Goal: Find specific page/section: Find specific page/section

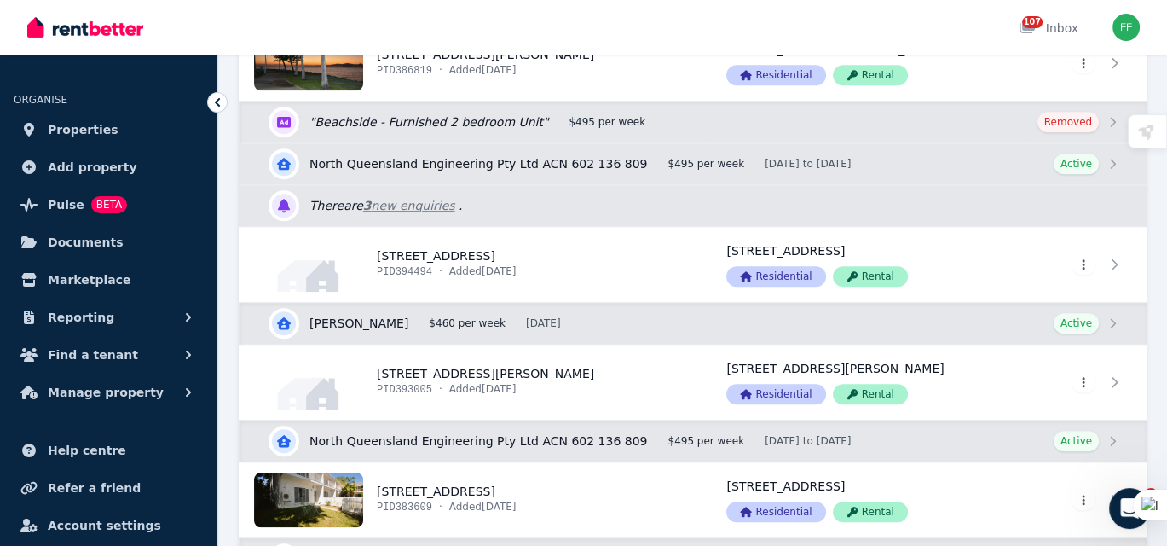
scroll to position [1620, 0]
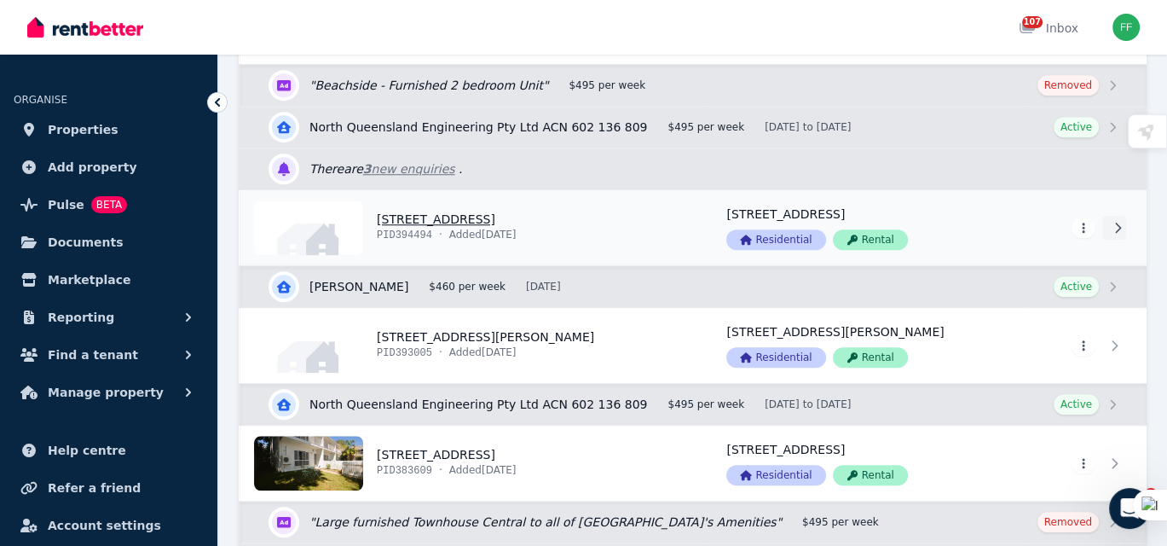
click at [1118, 224] on icon at bounding box center [1118, 228] width 17 height 12
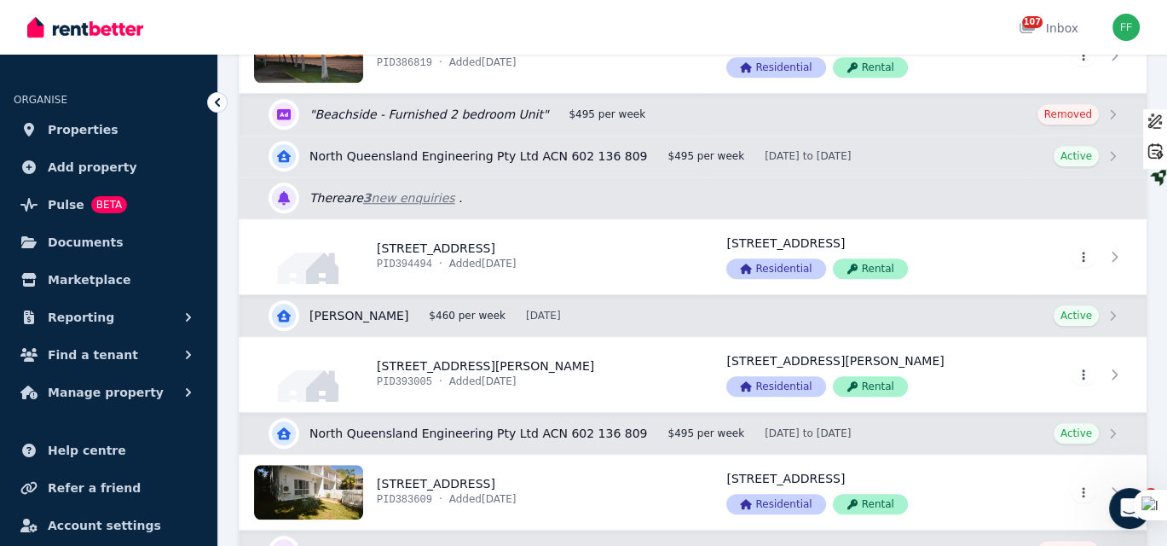
scroll to position [1620, 0]
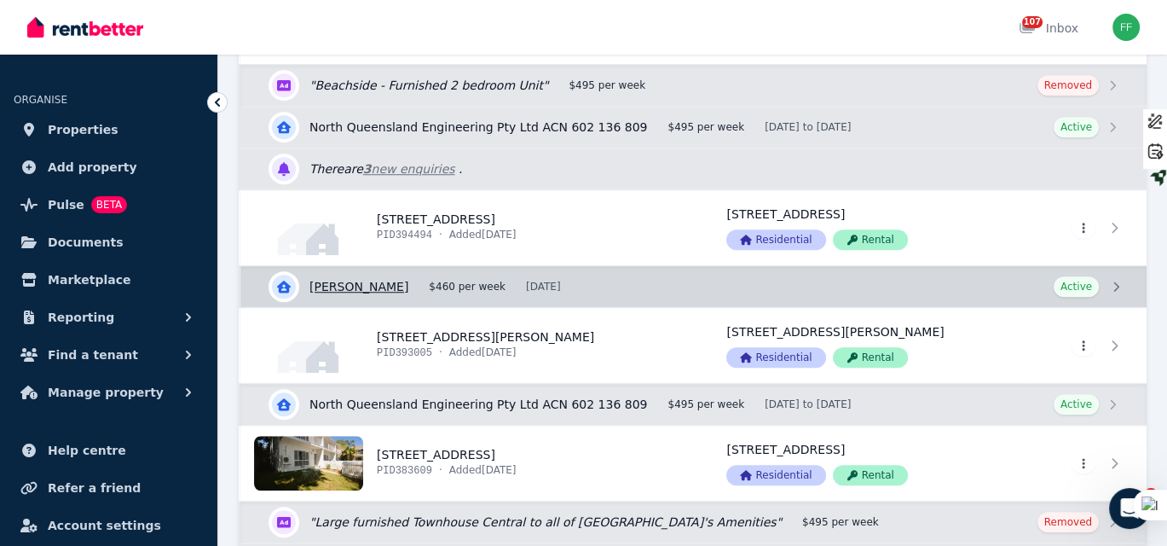
click at [1115, 281] on link "View details for [PERSON_NAME]" at bounding box center [694, 286] width 906 height 41
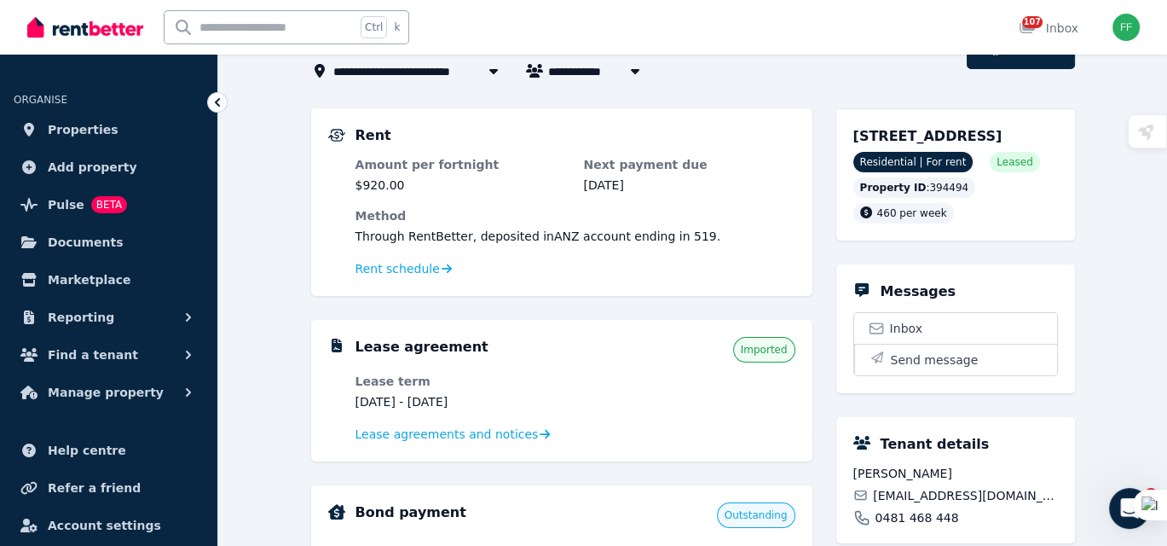
scroll to position [85, 0]
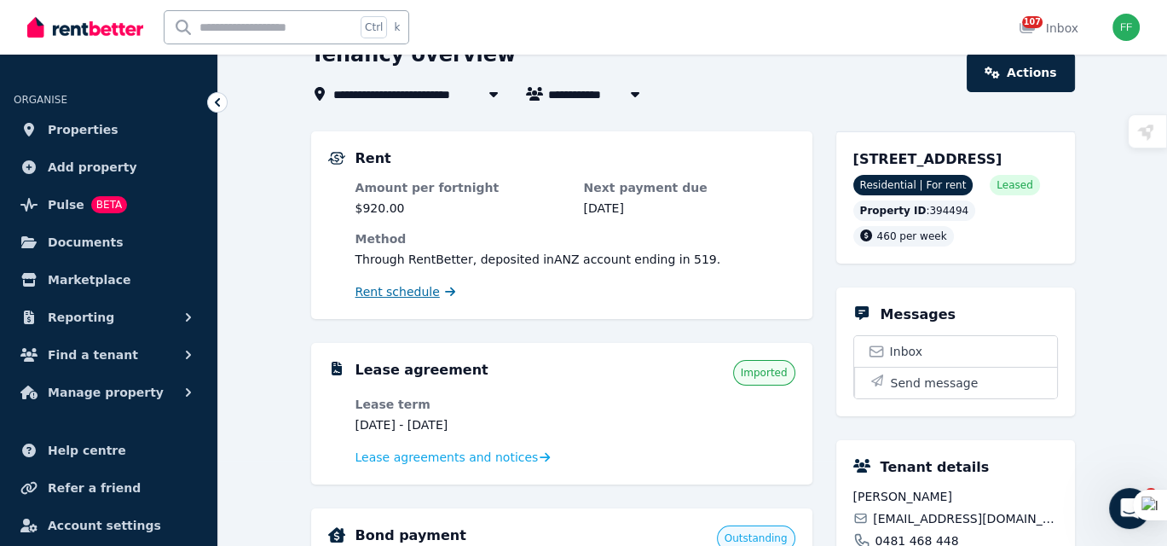
click at [388, 290] on span "Rent schedule" at bounding box center [398, 291] width 84 height 17
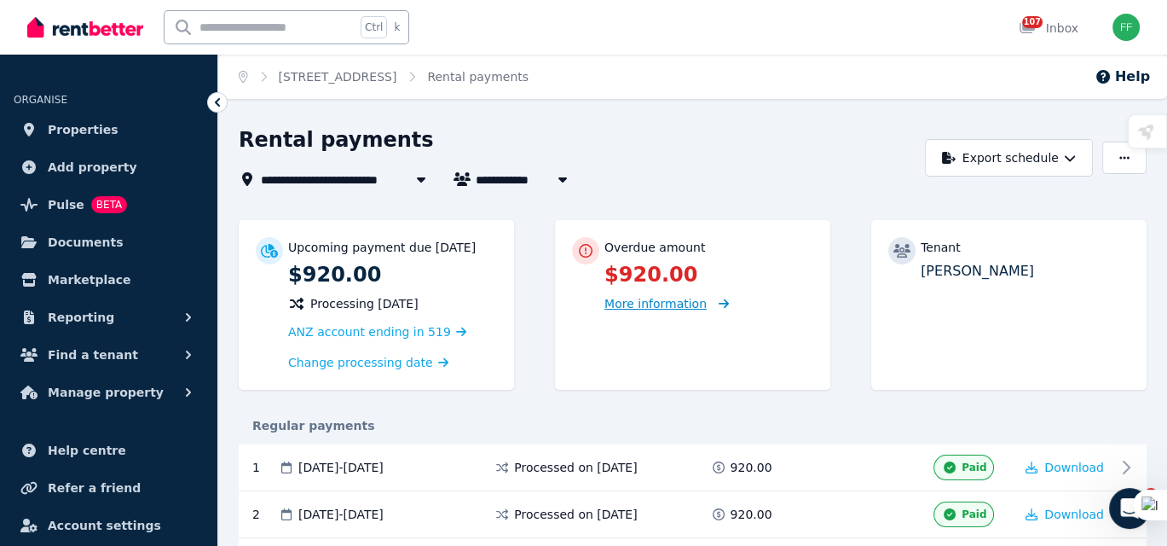
click at [667, 302] on span "More information" at bounding box center [656, 304] width 102 height 14
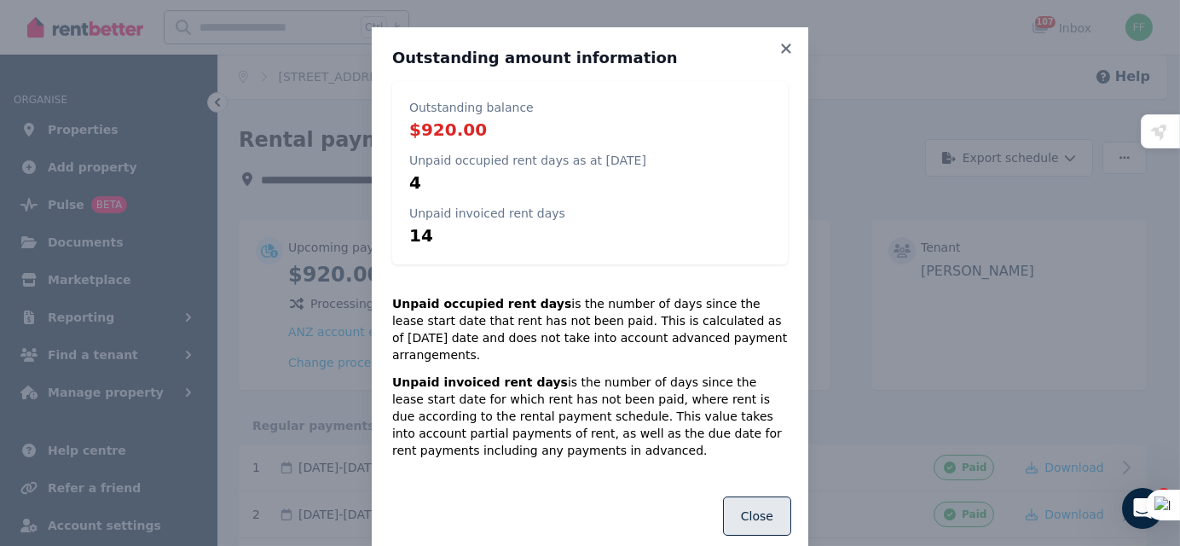
click at [755, 500] on button "Close" at bounding box center [757, 515] width 68 height 39
